Goal: Information Seeking & Learning: Learn about a topic

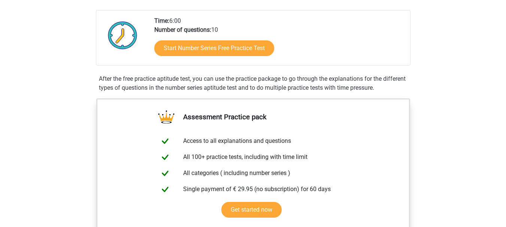
scroll to position [164, 0]
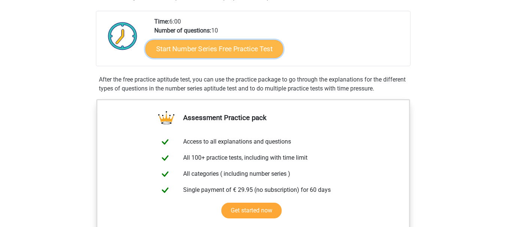
click at [183, 51] on link "Start Number Series Free Practice Test" at bounding box center [214, 49] width 138 height 18
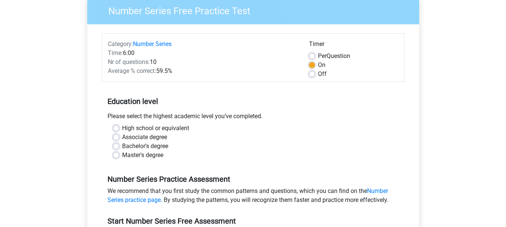
scroll to position [76, 0]
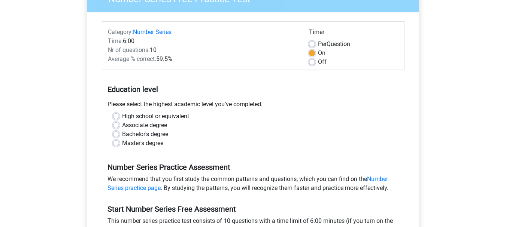
click at [150, 132] on label "Bachelor's degree" at bounding box center [145, 134] width 46 height 9
click at [119, 132] on input "Bachelor's degree" at bounding box center [116, 133] width 6 height 7
radio input "true"
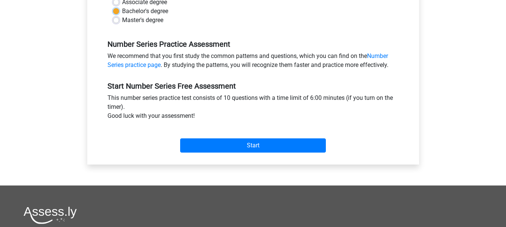
scroll to position [200, 0]
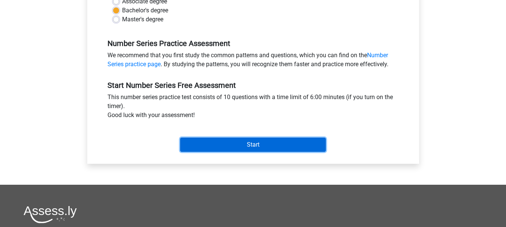
click at [217, 139] on input "Start" at bounding box center [253, 145] width 146 height 14
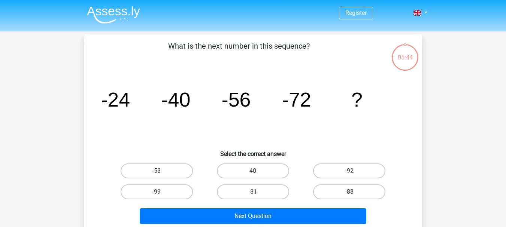
click at [333, 191] on label "-88" at bounding box center [349, 192] width 72 height 15
click at [350, 192] on input "-88" at bounding box center [352, 194] width 5 height 5
radio input "true"
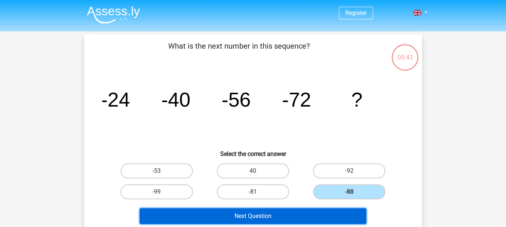
click at [312, 212] on button "Next Question" at bounding box center [253, 217] width 227 height 16
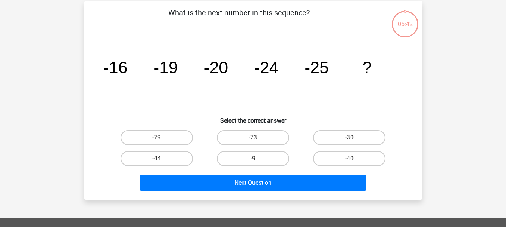
scroll to position [34, 0]
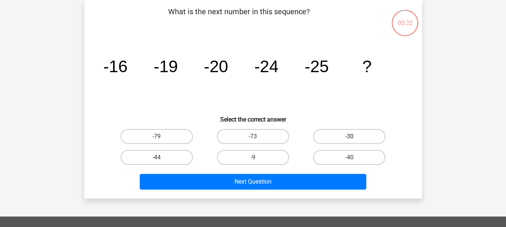
click at [320, 132] on label "-30" at bounding box center [349, 136] width 72 height 15
click at [350, 137] on input "-30" at bounding box center [352, 139] width 5 height 5
radio input "true"
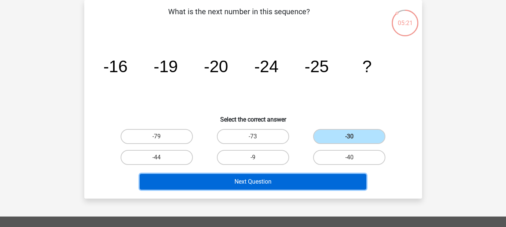
click at [306, 177] on button "Next Question" at bounding box center [253, 182] width 227 height 16
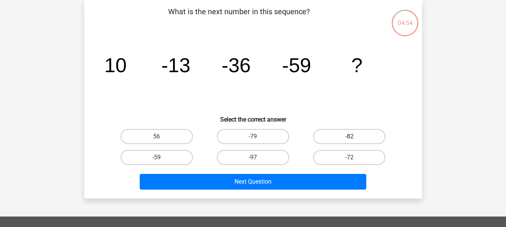
click at [318, 135] on label "-82" at bounding box center [349, 136] width 72 height 15
click at [350, 137] on input "-82" at bounding box center [352, 139] width 5 height 5
radio input "true"
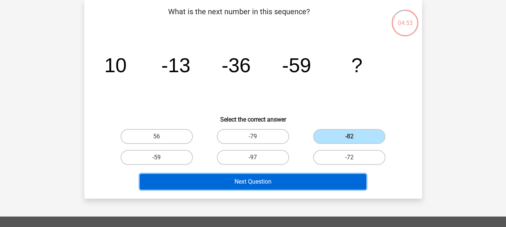
click at [296, 178] on button "Next Question" at bounding box center [253, 182] width 227 height 16
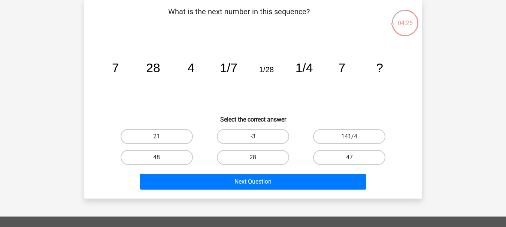
click at [262, 160] on label "28" at bounding box center [253, 157] width 72 height 15
click at [258, 160] on input "28" at bounding box center [255, 160] width 5 height 5
radio input "true"
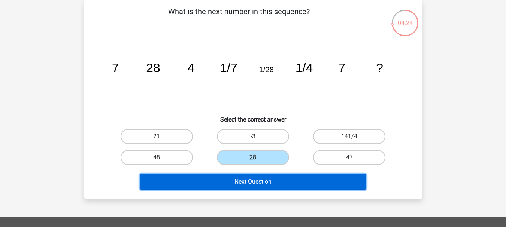
click at [256, 177] on button "Next Question" at bounding box center [253, 182] width 227 height 16
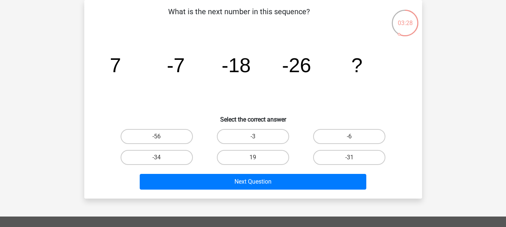
click at [322, 148] on div "-31" at bounding box center [349, 157] width 96 height 21
click at [322, 153] on label "-31" at bounding box center [349, 157] width 72 height 15
click at [350, 158] on input "-31" at bounding box center [352, 160] width 5 height 5
radio input "true"
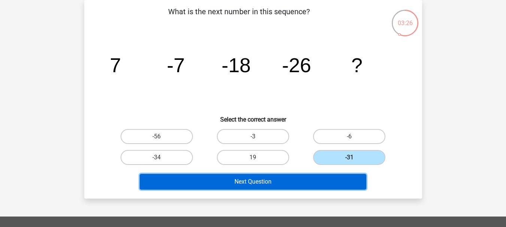
click at [303, 186] on button "Next Question" at bounding box center [253, 182] width 227 height 16
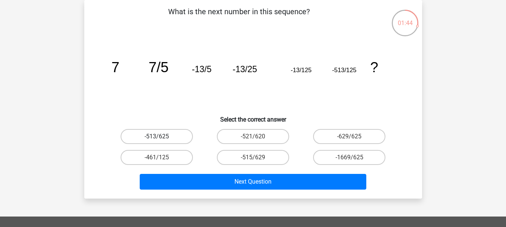
click at [148, 137] on label "-513/625" at bounding box center [157, 136] width 72 height 15
click at [157, 137] on input "-513/625" at bounding box center [159, 139] width 5 height 5
radio input "true"
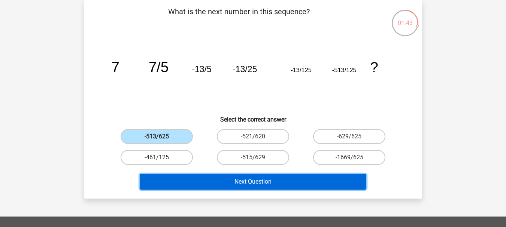
click at [208, 188] on button "Next Question" at bounding box center [253, 182] width 227 height 16
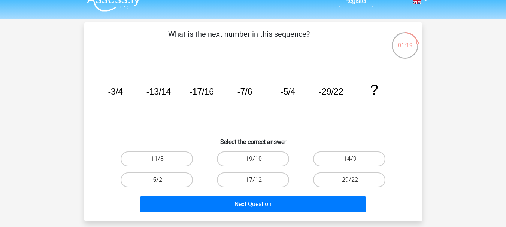
scroll to position [12, 0]
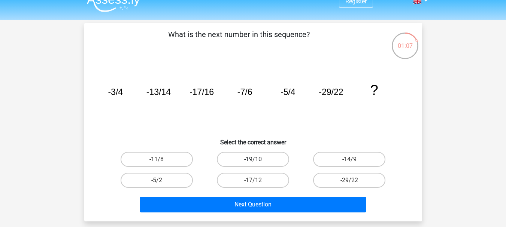
click at [228, 160] on label "-19/10" at bounding box center [253, 159] width 72 height 15
click at [253, 160] on input "-19/10" at bounding box center [255, 162] width 5 height 5
radio input "true"
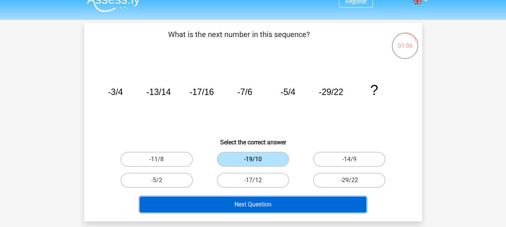
click at [222, 207] on button "Next Question" at bounding box center [253, 205] width 227 height 16
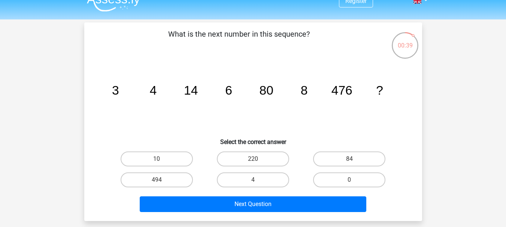
scroll to position [222, 0]
